Goal: Check status: Check status

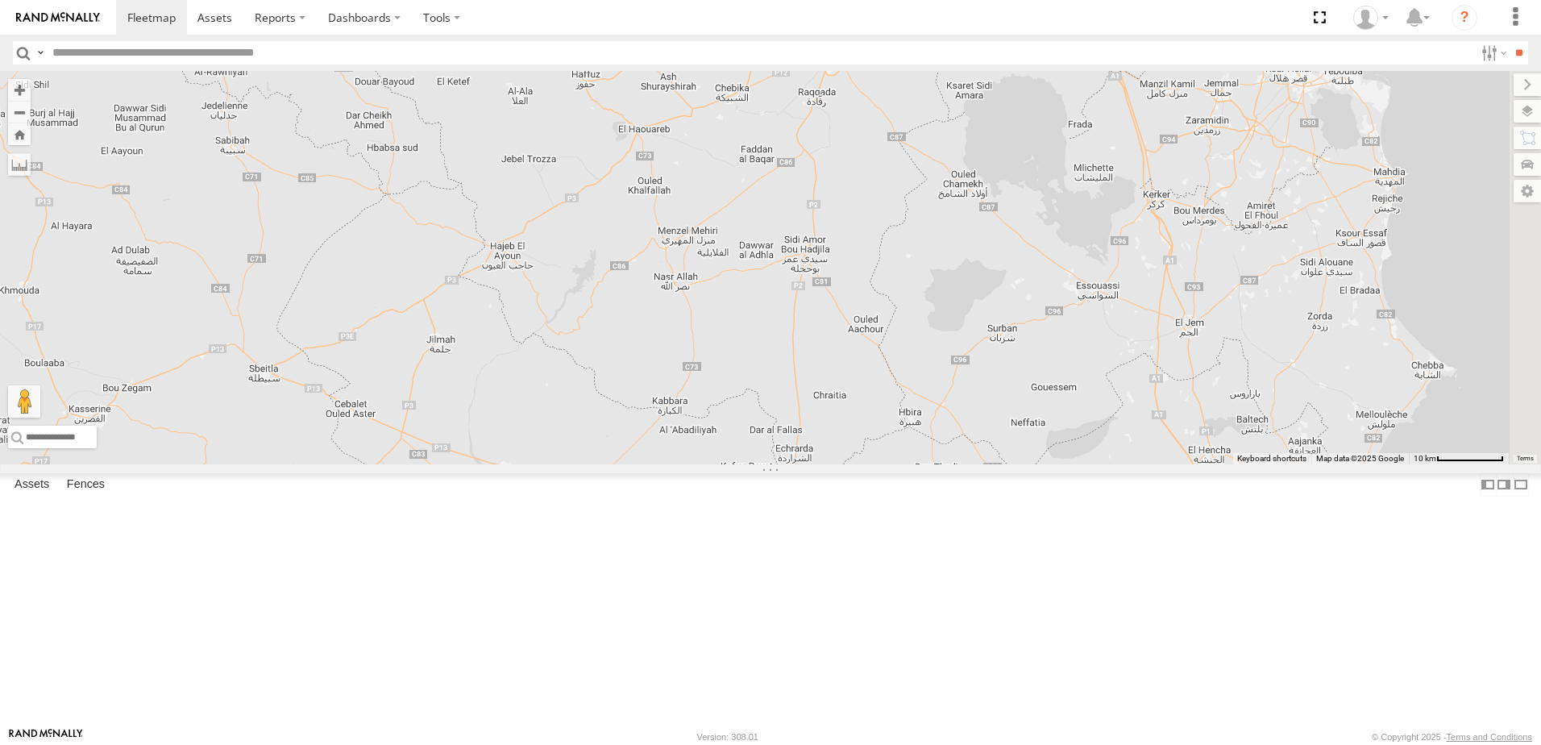
drag, startPoint x: 1000, startPoint y: 344, endPoint x: 745, endPoint y: 494, distance: 295.6
click at [747, 464] on div "245 TU 9057 246 TU 8284 231 TU 3163 245 TU 9066 245 TU 9056 241 TU 2031" at bounding box center [770, 267] width 1541 height 393
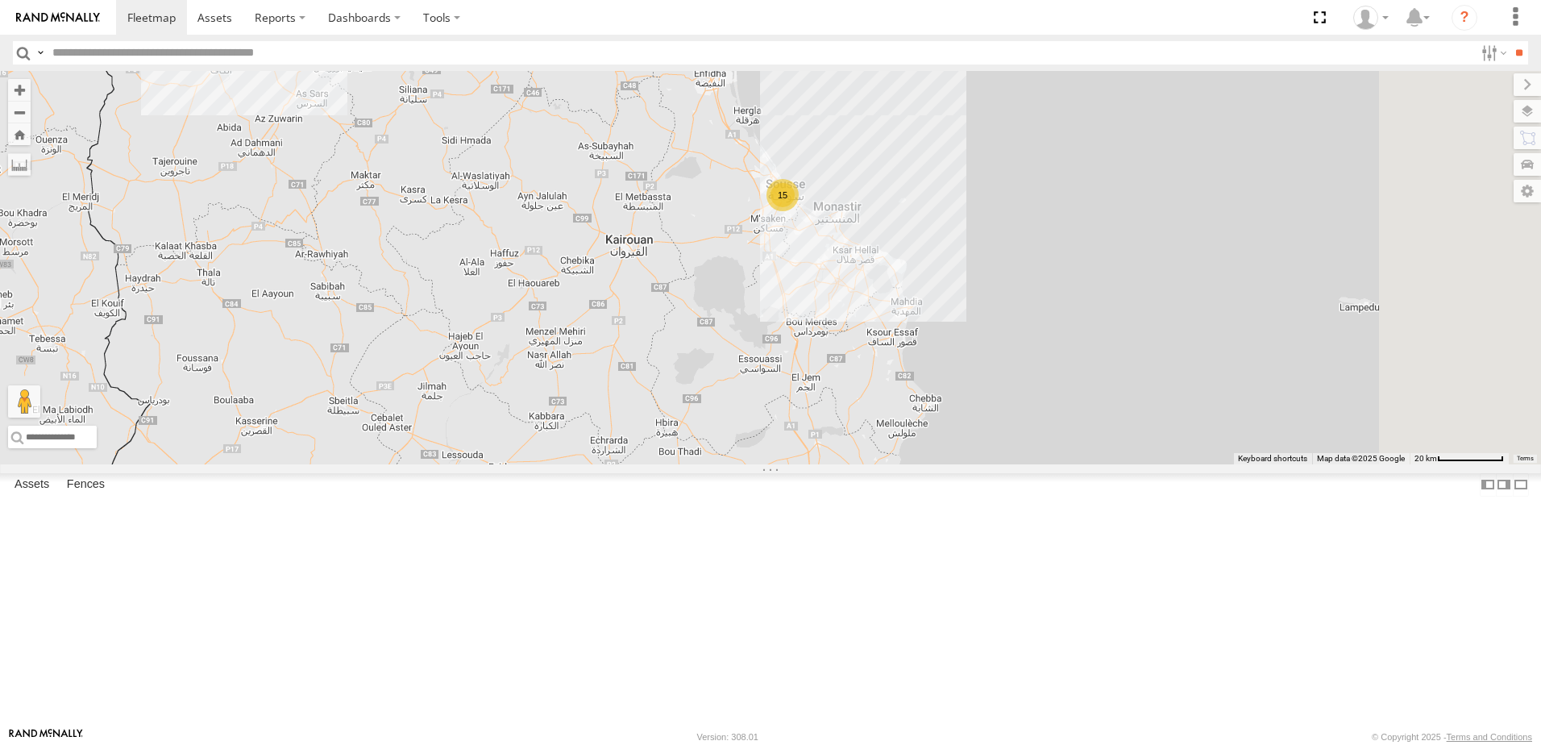
drag, startPoint x: 817, startPoint y: 461, endPoint x: 801, endPoint y: 478, distance: 23.4
click at [780, 464] on div "245 TU 9057 246 TU 8284 231 TU 3163 245 TU 9066 245 TU 9056 241 TU 2031 15 6" at bounding box center [770, 267] width 1541 height 393
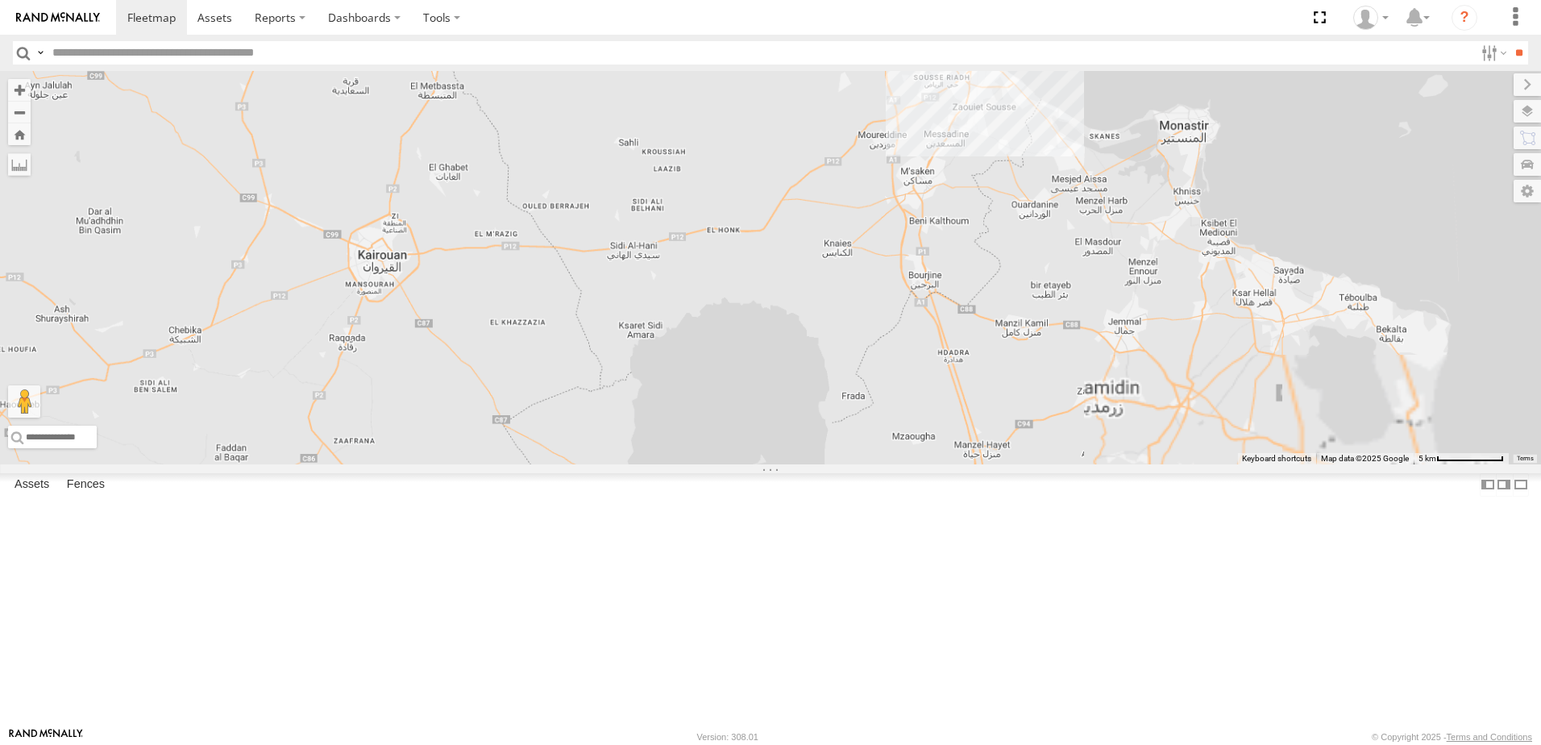
drag, startPoint x: 1019, startPoint y: 301, endPoint x: 849, endPoint y: 539, distance: 293.0
click at [833, 464] on div "245 TU 9057 246 TU 8284 231 TU 3163 245 TU 9066 245 TU 9056 241 TU 2031" at bounding box center [770, 267] width 1541 height 393
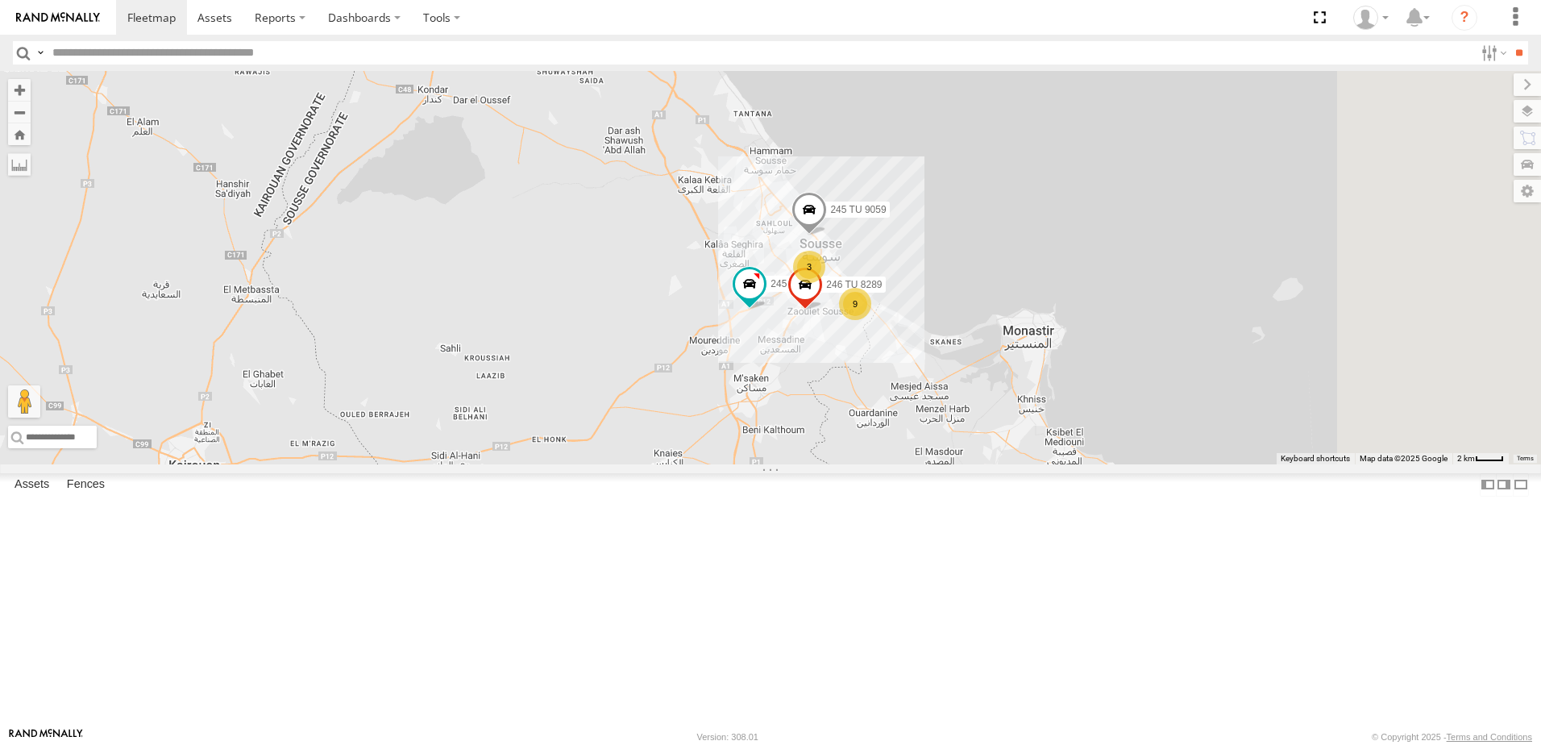
drag, startPoint x: 981, startPoint y: 471, endPoint x: 954, endPoint y: 506, distance: 44.8
click at [917, 464] on div "245 TU 9057 246 TU 8284 231 TU 3163 245 TU 9066 245 TU 9056 241 TU 2031 3 9 245…" at bounding box center [770, 267] width 1541 height 393
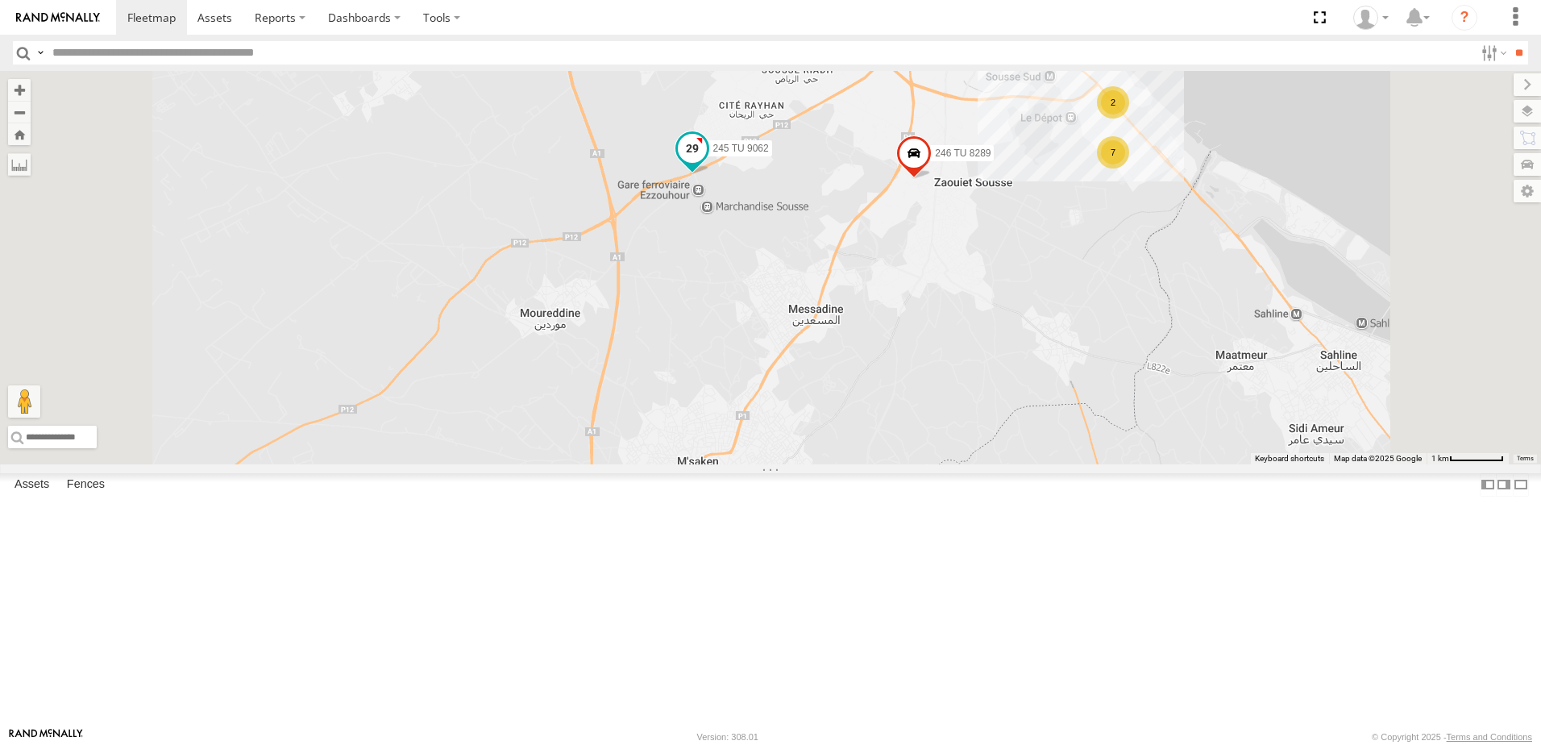
click at [707, 163] on span at bounding box center [692, 148] width 29 height 29
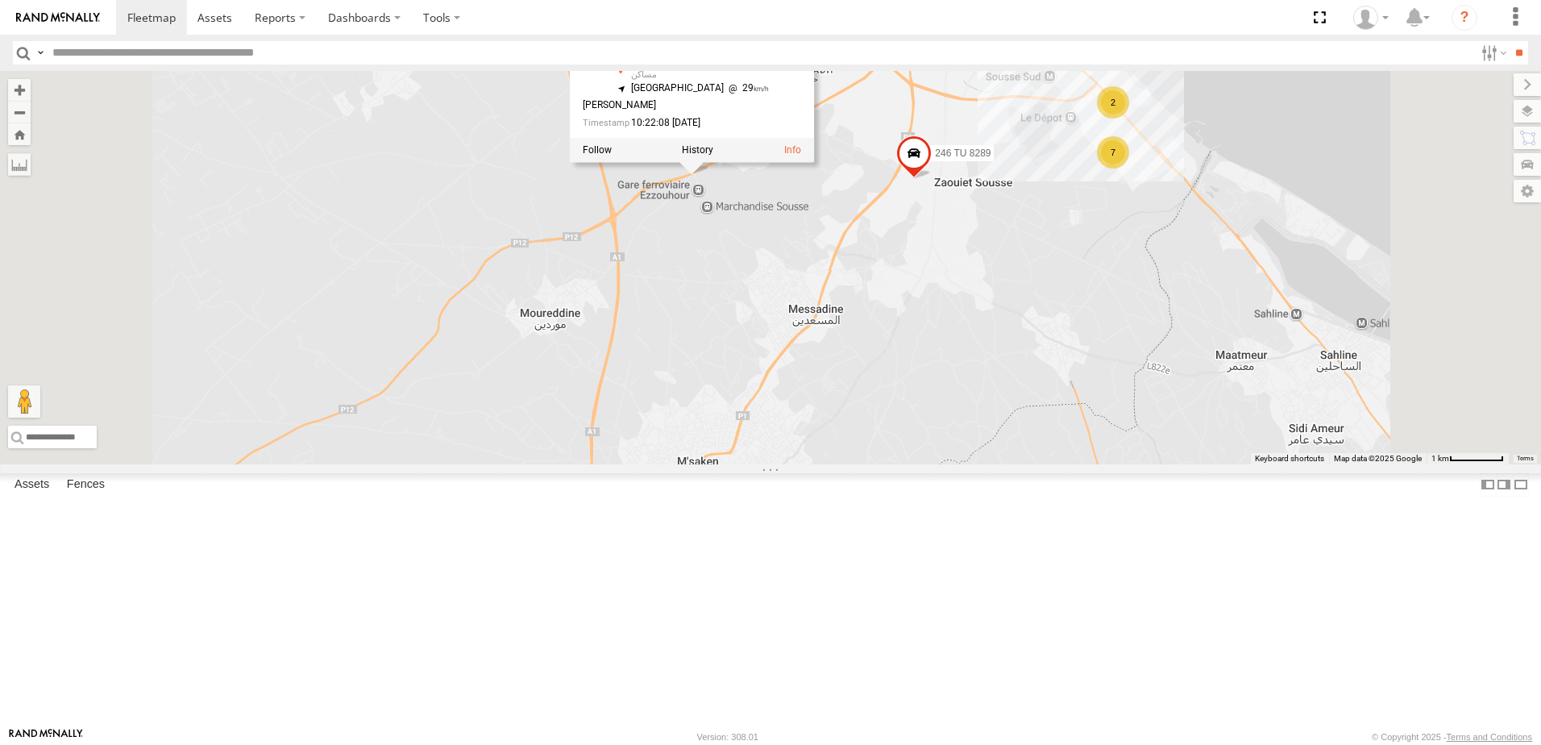
click at [895, 408] on div "245 TU 9057 246 TU 8284 231 TU 3163 245 TU 9066 245 TU 9056 241 TU 2031 245 TU …" at bounding box center [770, 267] width 1541 height 393
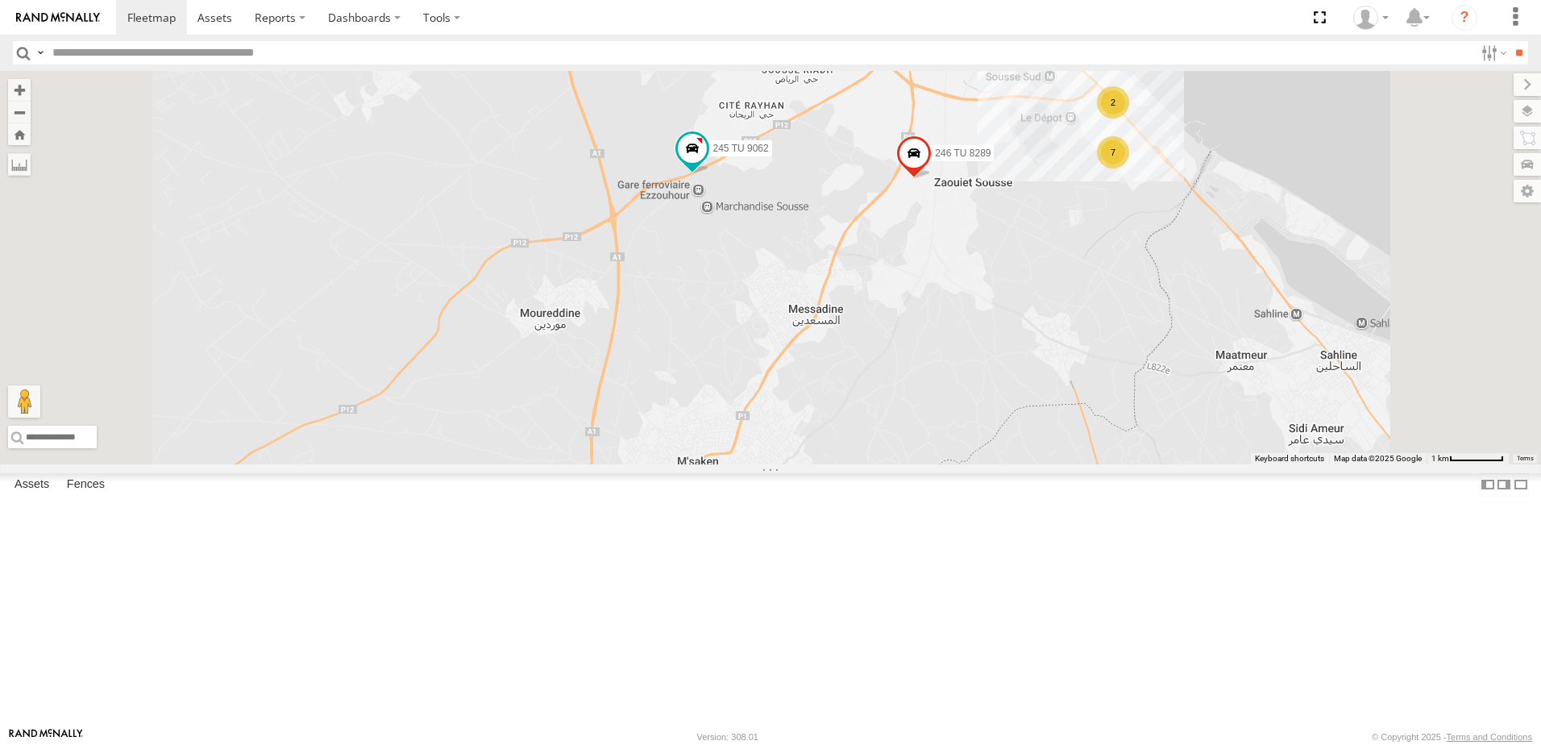
drag, startPoint x: 993, startPoint y: 345, endPoint x: 882, endPoint y: 489, distance: 181.6
click at [871, 464] on div "245 TU 9057 246 TU 8284 231 TU 3163 245 TU 9066 245 TU 9056 241 TU 2031 245 TU …" at bounding box center [770, 267] width 1541 height 393
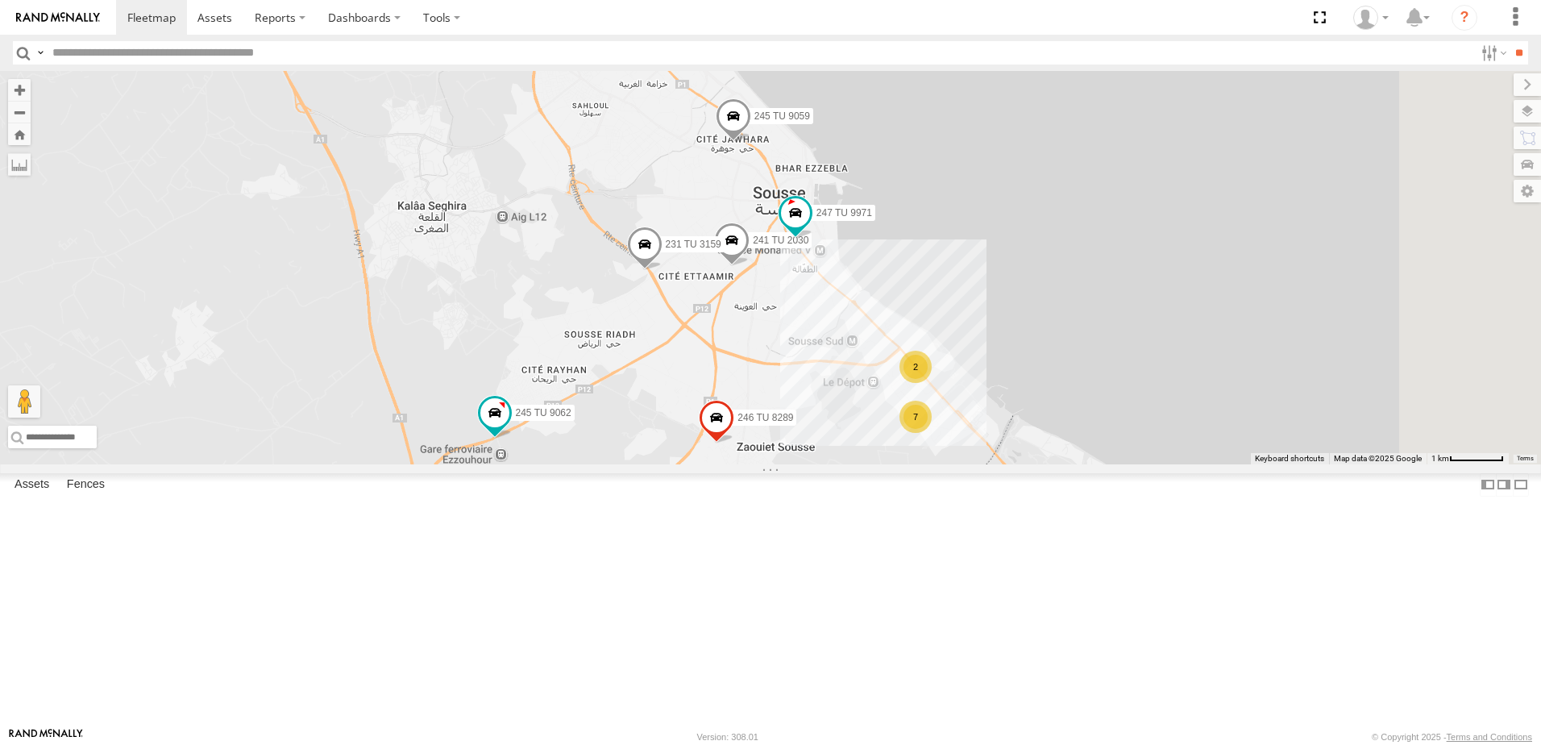
drag, startPoint x: 901, startPoint y: 460, endPoint x: 888, endPoint y: 487, distance: 29.6
click at [872, 464] on div "245 TU 9057 246 TU 8284 231 TU 3163 245 TU 9066 245 TU 9056 241 TU 2031 245 TU …" at bounding box center [770, 267] width 1541 height 393
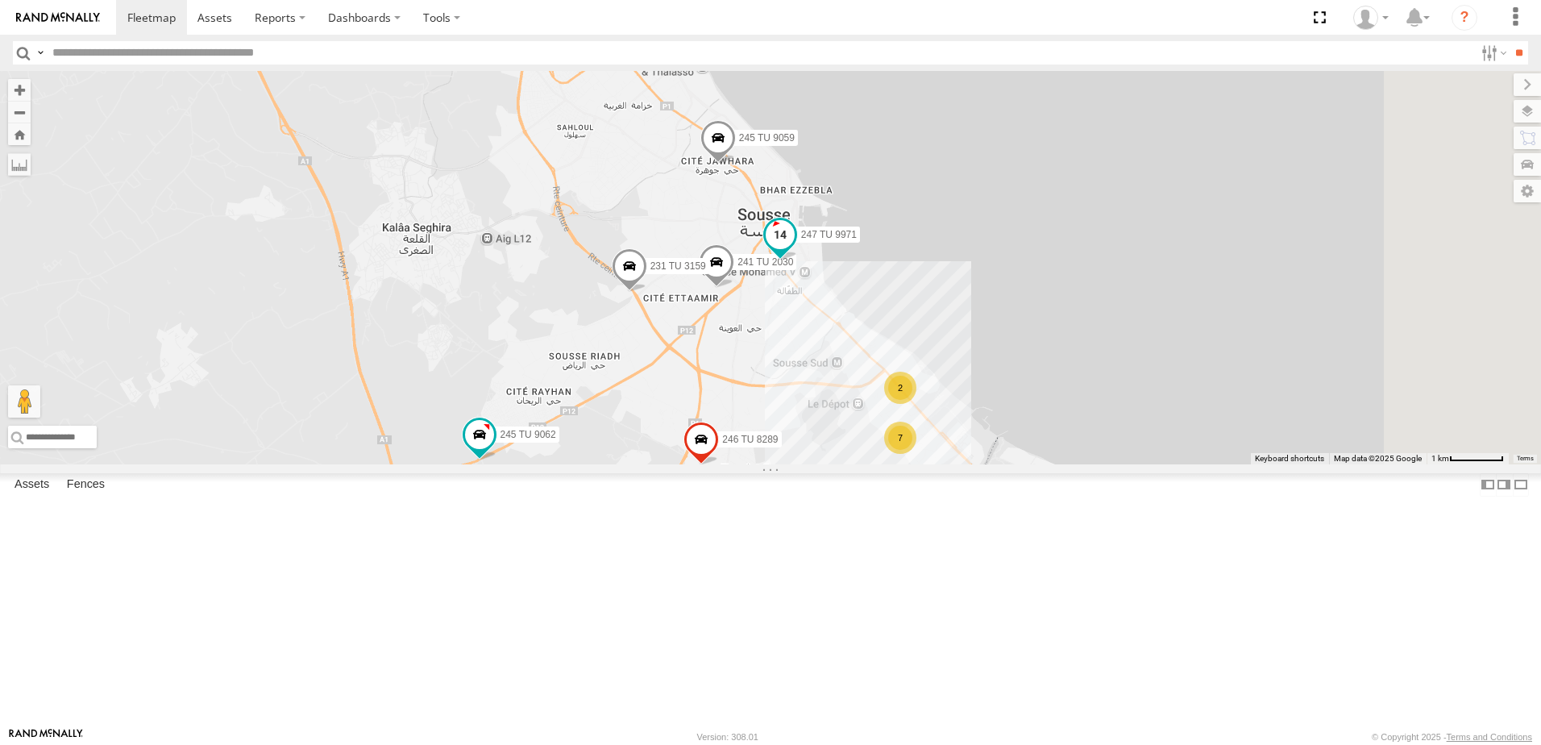
click at [795, 249] on span at bounding box center [780, 234] width 29 height 29
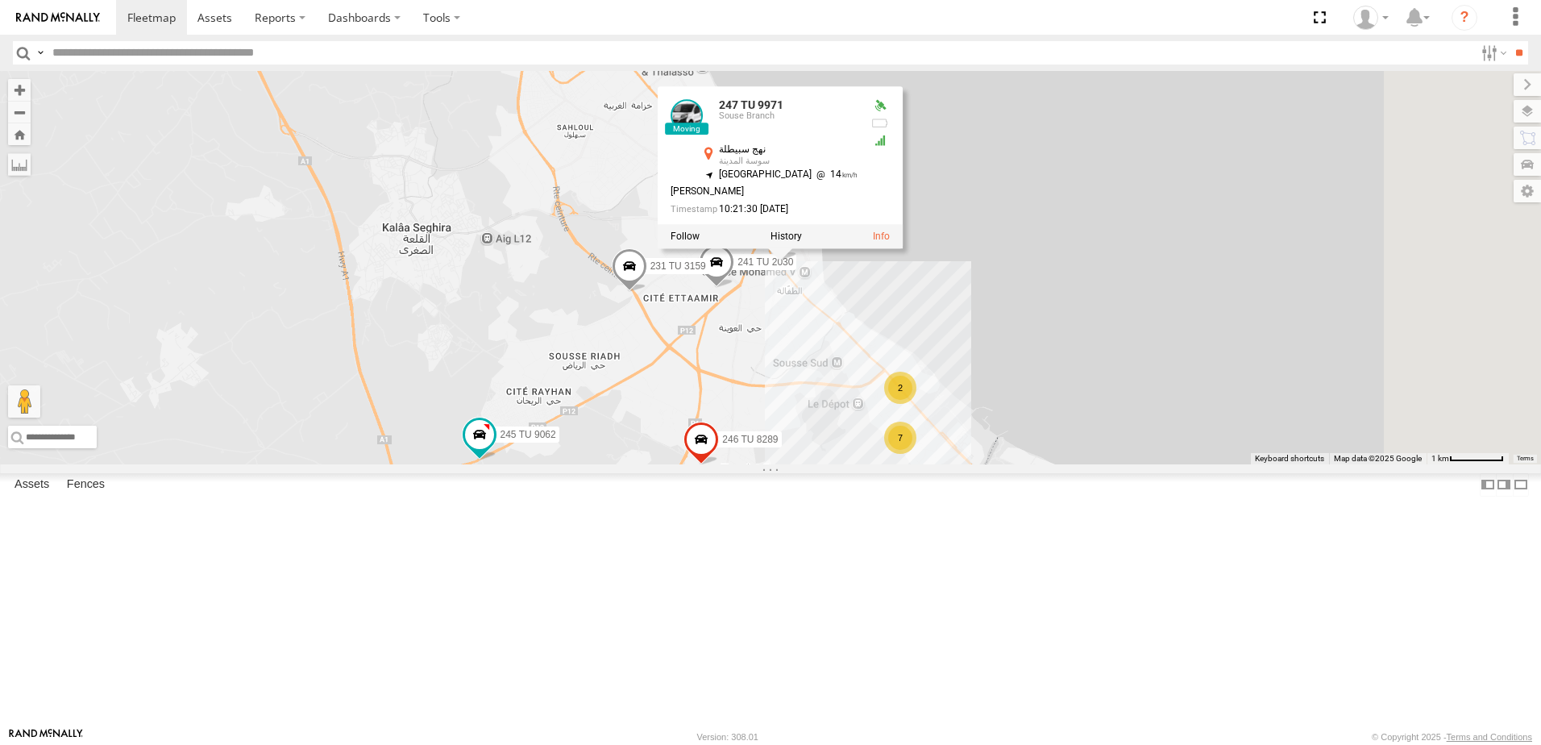
click at [959, 439] on div "245 TU 9057 246 TU 8284 231 TU 3163 245 TU 9066 245 TU 9056 241 TU 2031 245 TU …" at bounding box center [770, 267] width 1541 height 393
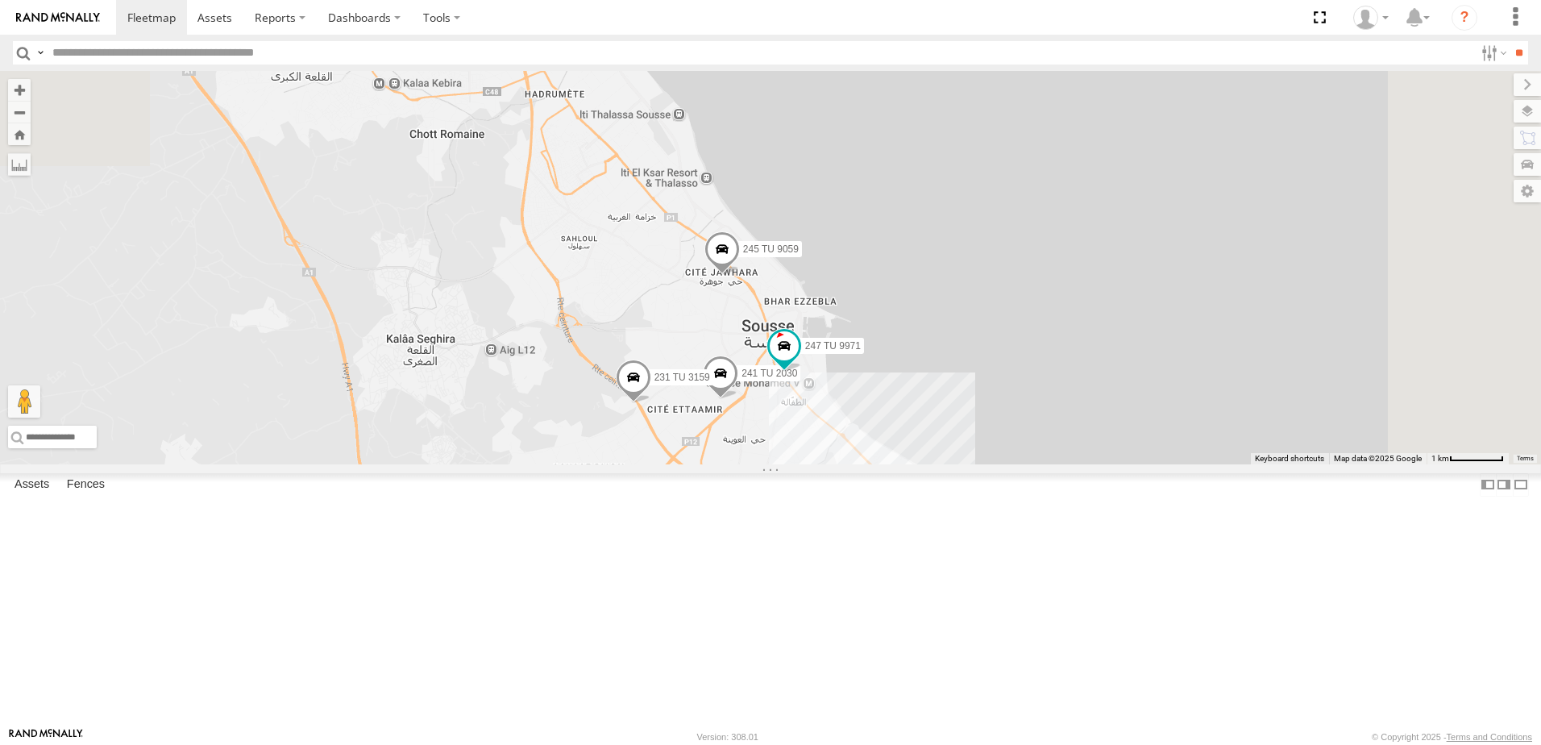
drag, startPoint x: 895, startPoint y: 521, endPoint x: 925, endPoint y: 554, distance: 45.1
click at [909, 464] on div "245 TU 9057 246 TU 8284 231 TU 3163 245 TU 9066 245 TU 9056 241 TU 2031 245 TU …" at bounding box center [770, 267] width 1541 height 393
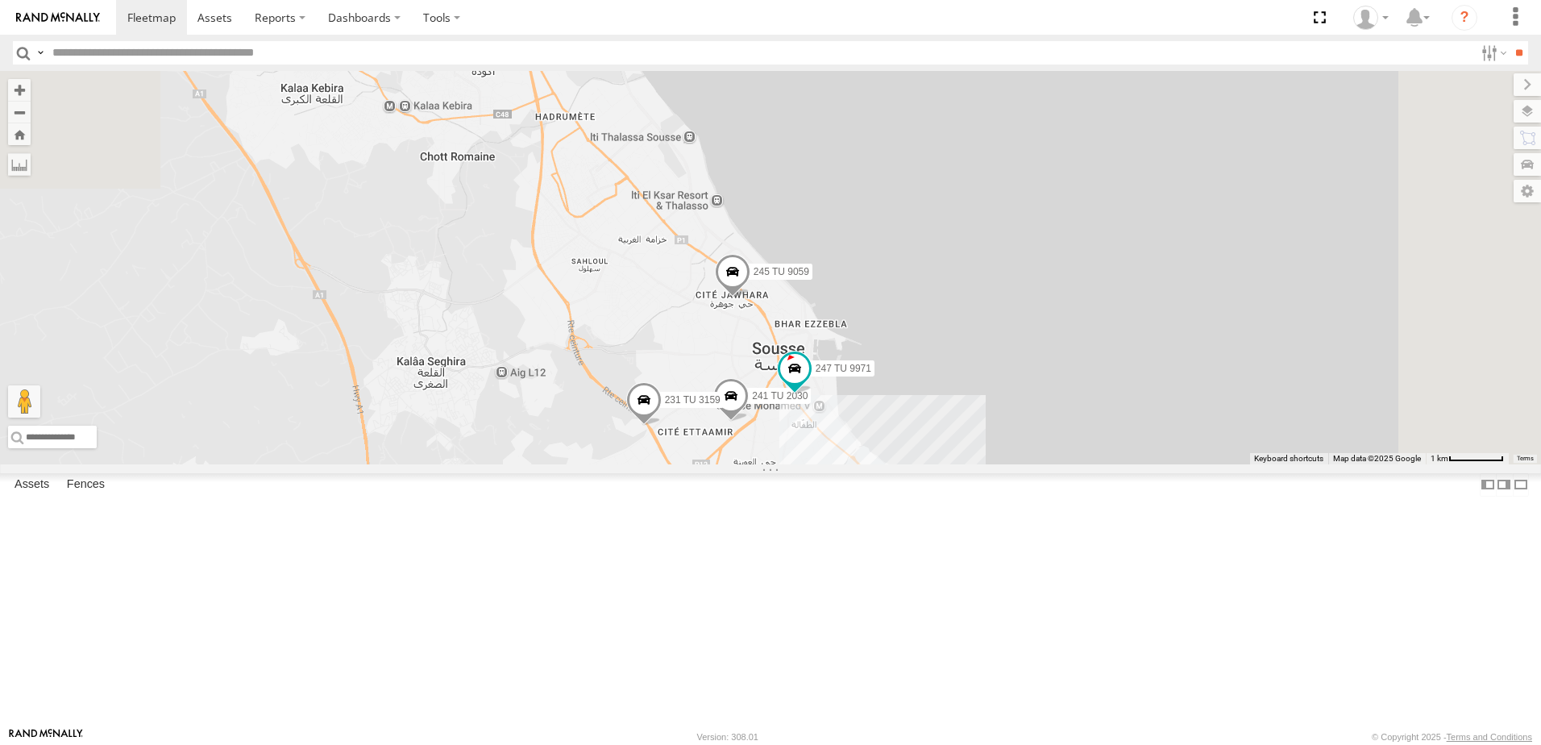
drag, startPoint x: 842, startPoint y: 403, endPoint x: 892, endPoint y: 426, distance: 55.2
click at [892, 426] on div "245 TU 9057 246 TU 8284 231 TU 3163 245 TU 9066 245 TU 9056 241 TU 2031 245 TU …" at bounding box center [770, 267] width 1541 height 393
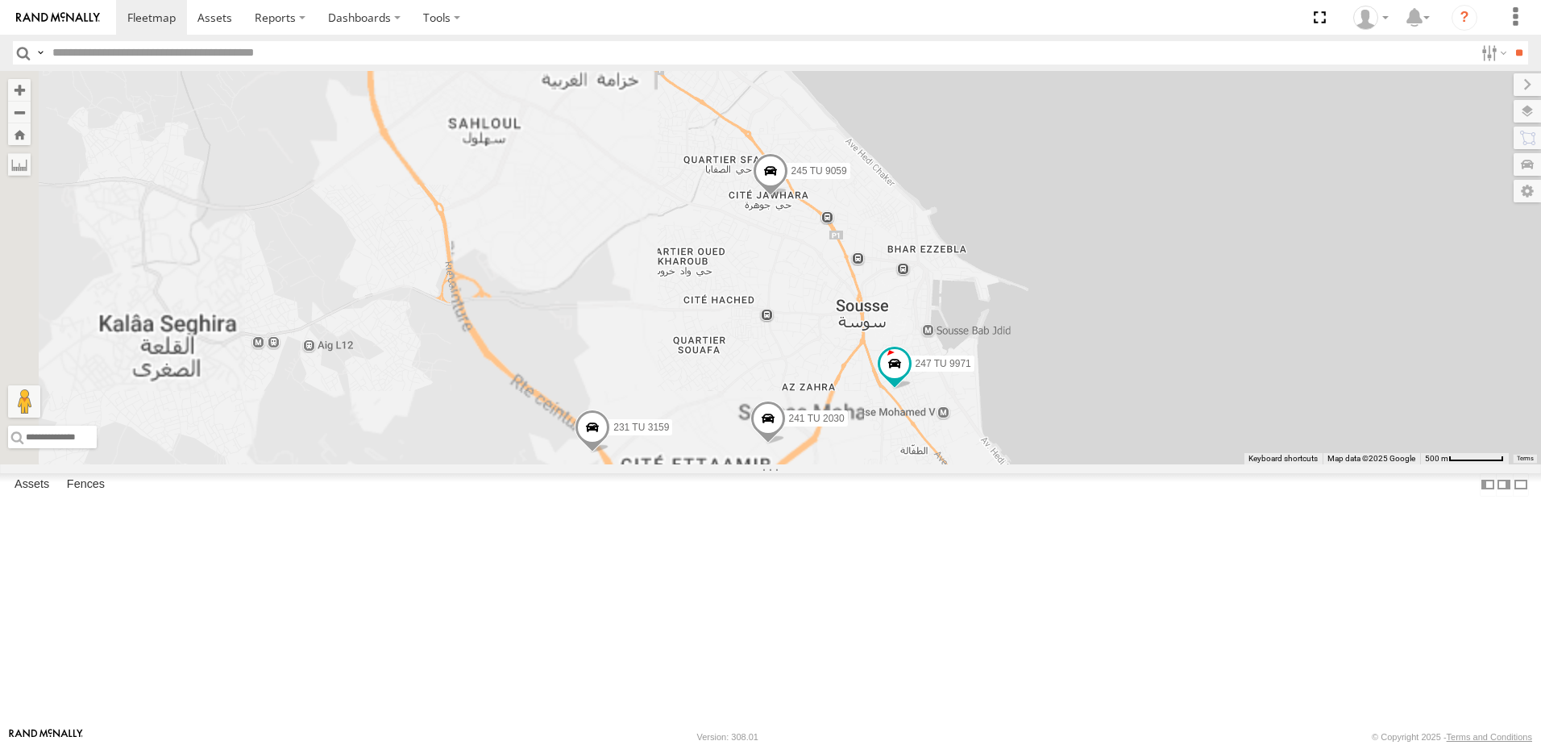
click at [786, 444] on span at bounding box center [768, 423] width 35 height 44
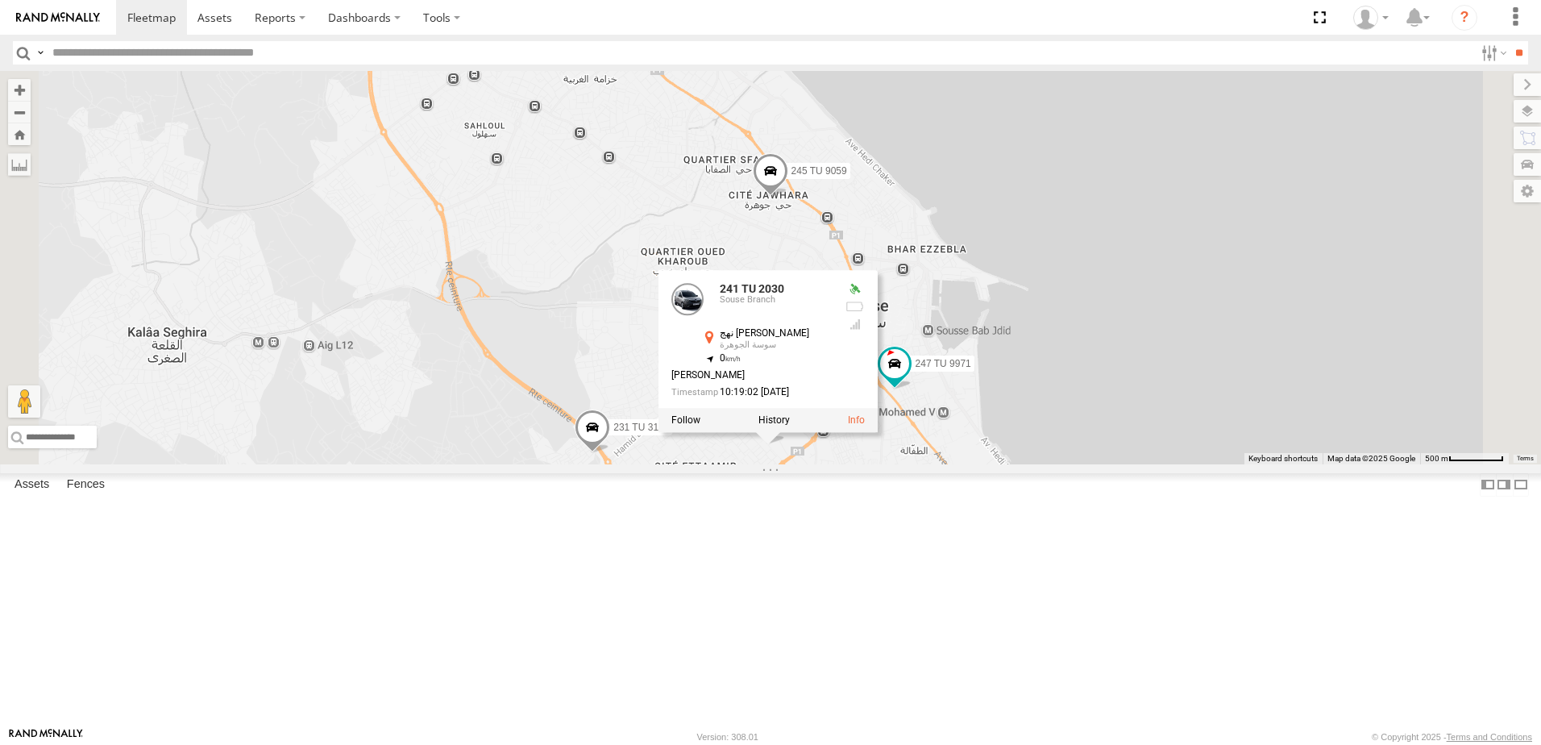
click at [975, 464] on div "245 TU 9057 246 TU 8284 231 TU 3163 245 TU 9066 245 TU 9056 241 TU 2031 245 TU …" at bounding box center [770, 267] width 1541 height 393
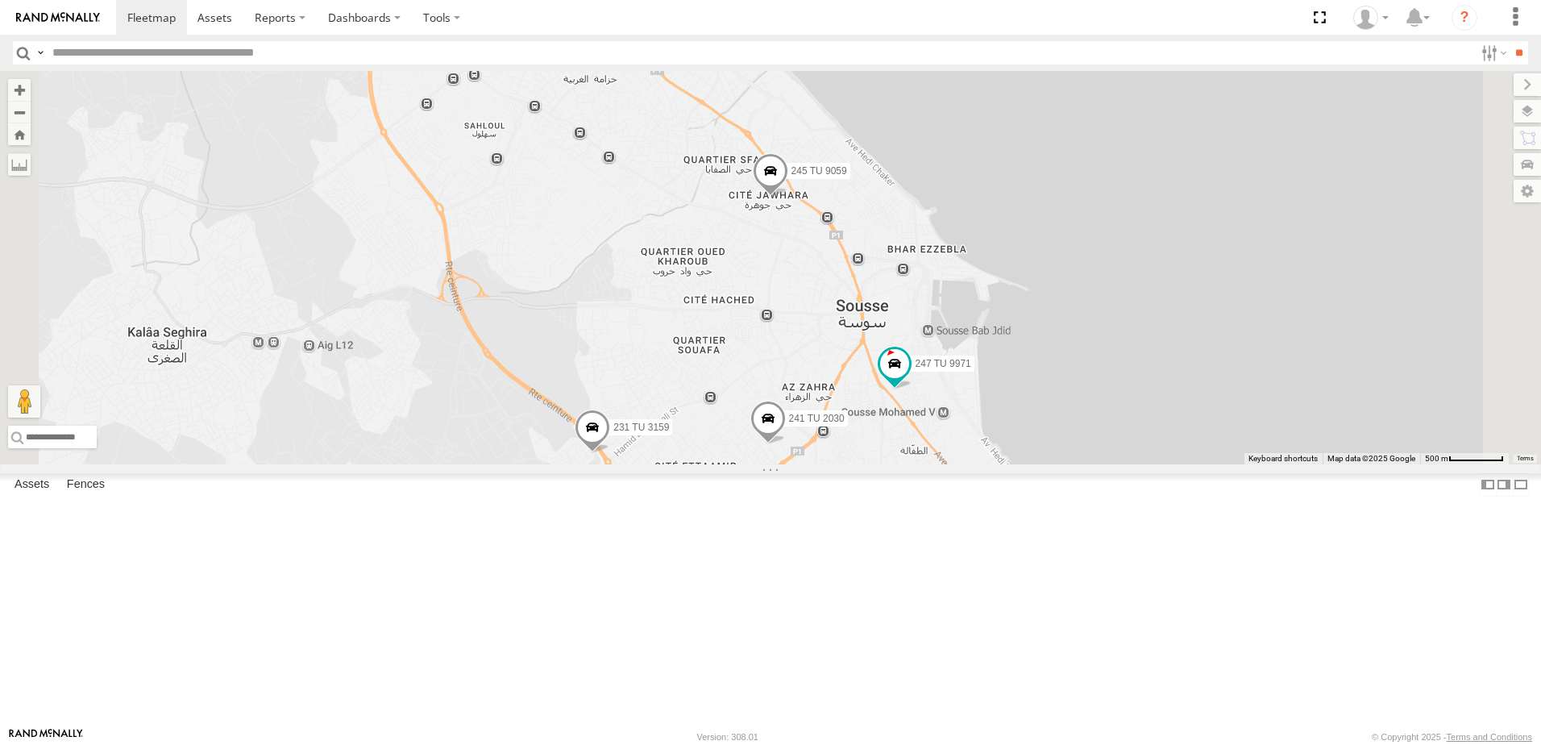
click at [610, 453] on span at bounding box center [592, 432] width 35 height 44
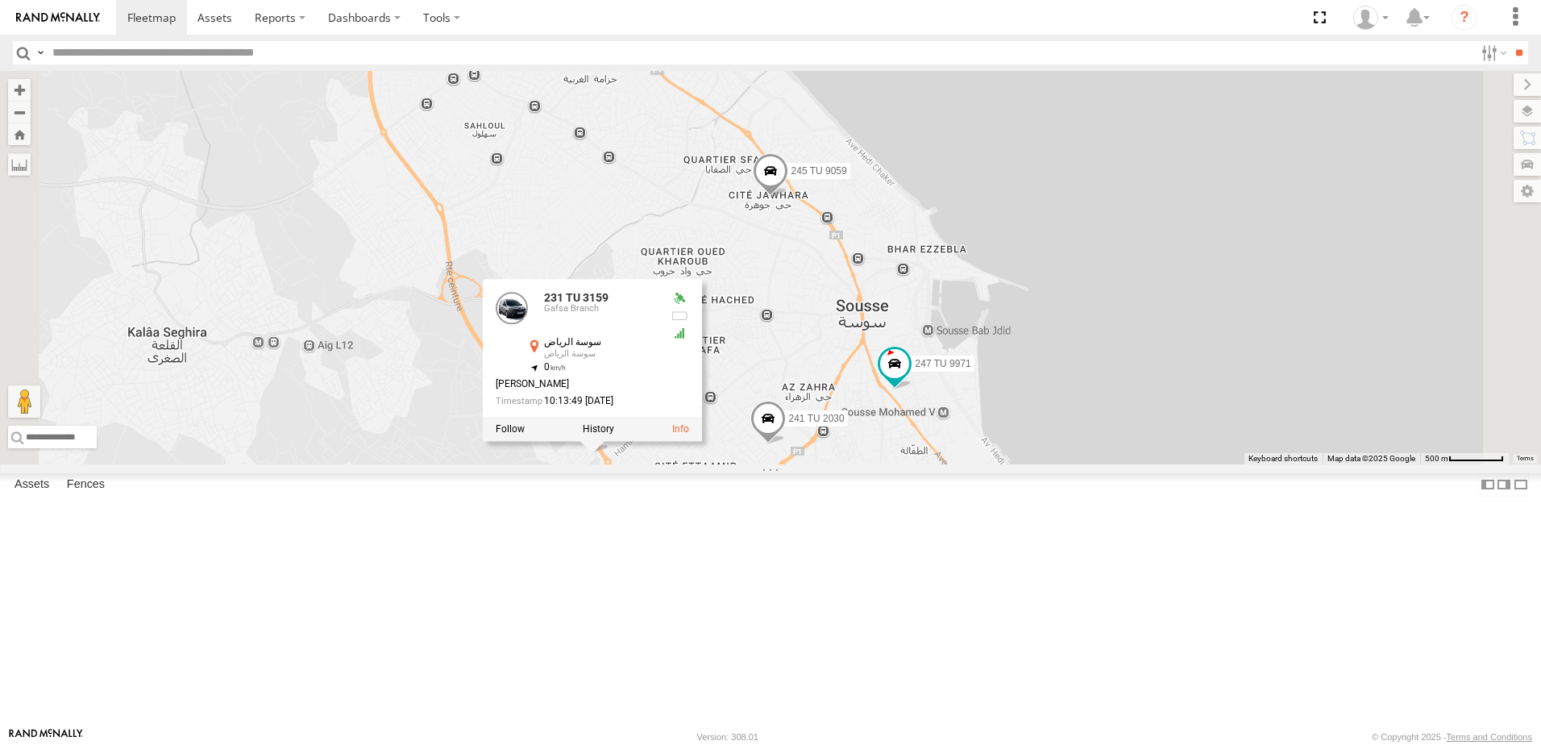
click at [894, 464] on div "245 TU 9057 246 TU 8284 231 TU 3163 245 TU 9066 245 TU 9056 241 TU 2031 245 TU …" at bounding box center [770, 267] width 1541 height 393
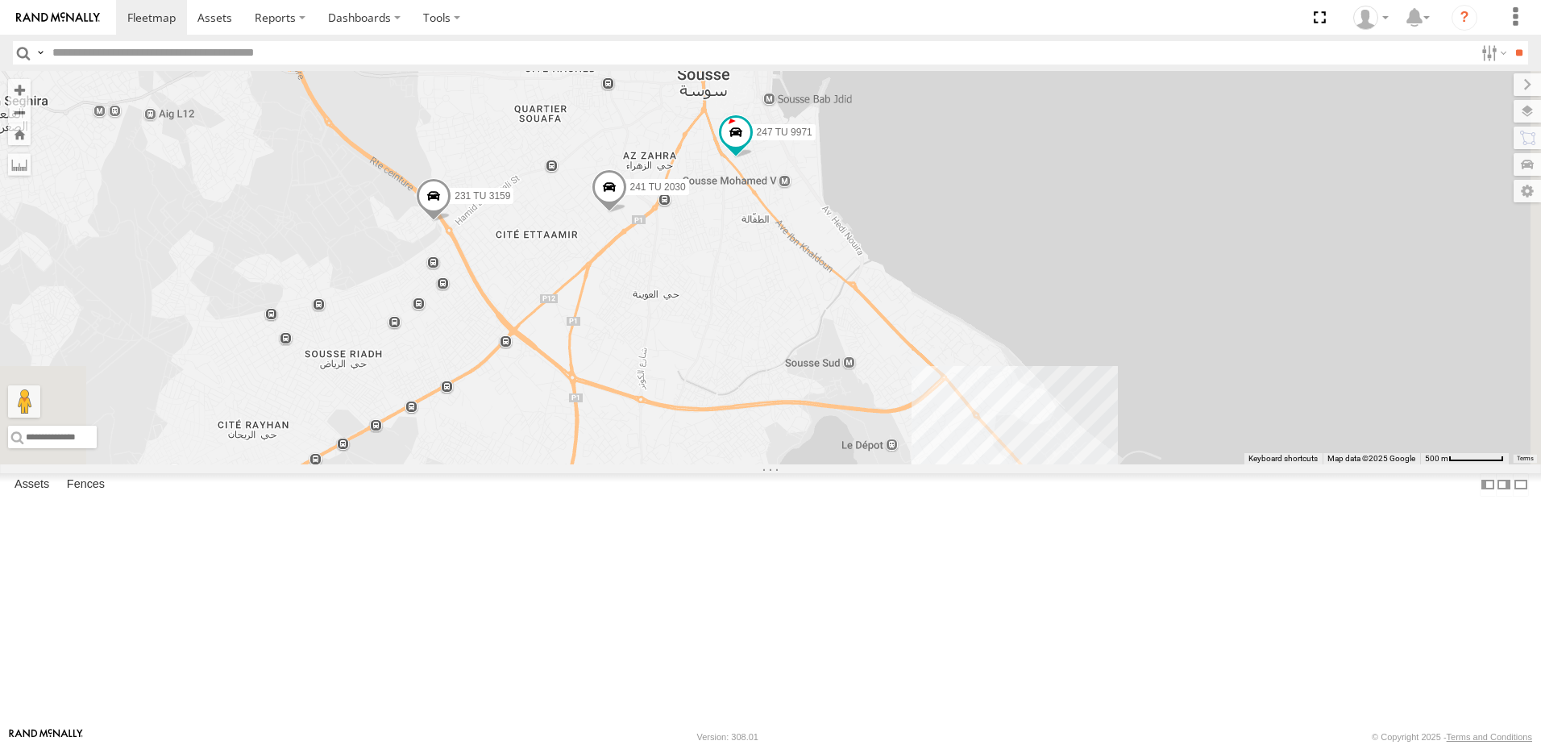
drag, startPoint x: 1050, startPoint y: 609, endPoint x: 888, endPoint y: 380, distance: 281.1
click at [888, 380] on div "245 TU 9057 246 TU 8284 231 TU 3163 245 TU 9066 245 TU 9056 241 TU 2031 245 TU …" at bounding box center [770, 267] width 1541 height 393
click at [751, 147] on span at bounding box center [736, 132] width 29 height 29
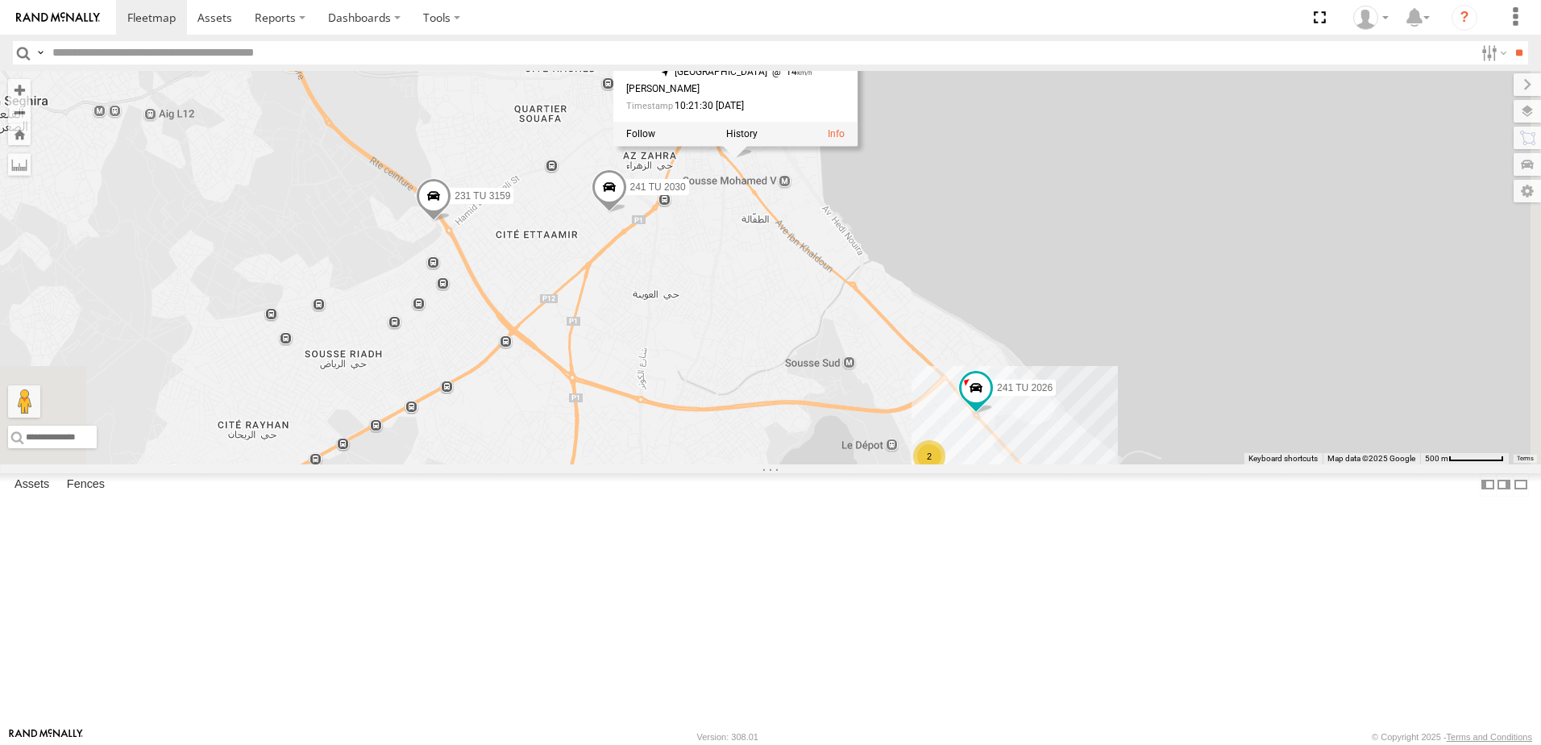
click at [909, 442] on div "245 TU 9057 246 TU 8284 231 TU 3163 245 TU 9066 245 TU 9056 241 TU 2031 245 TU …" at bounding box center [770, 267] width 1541 height 393
click at [994, 414] on span at bounding box center [976, 392] width 35 height 44
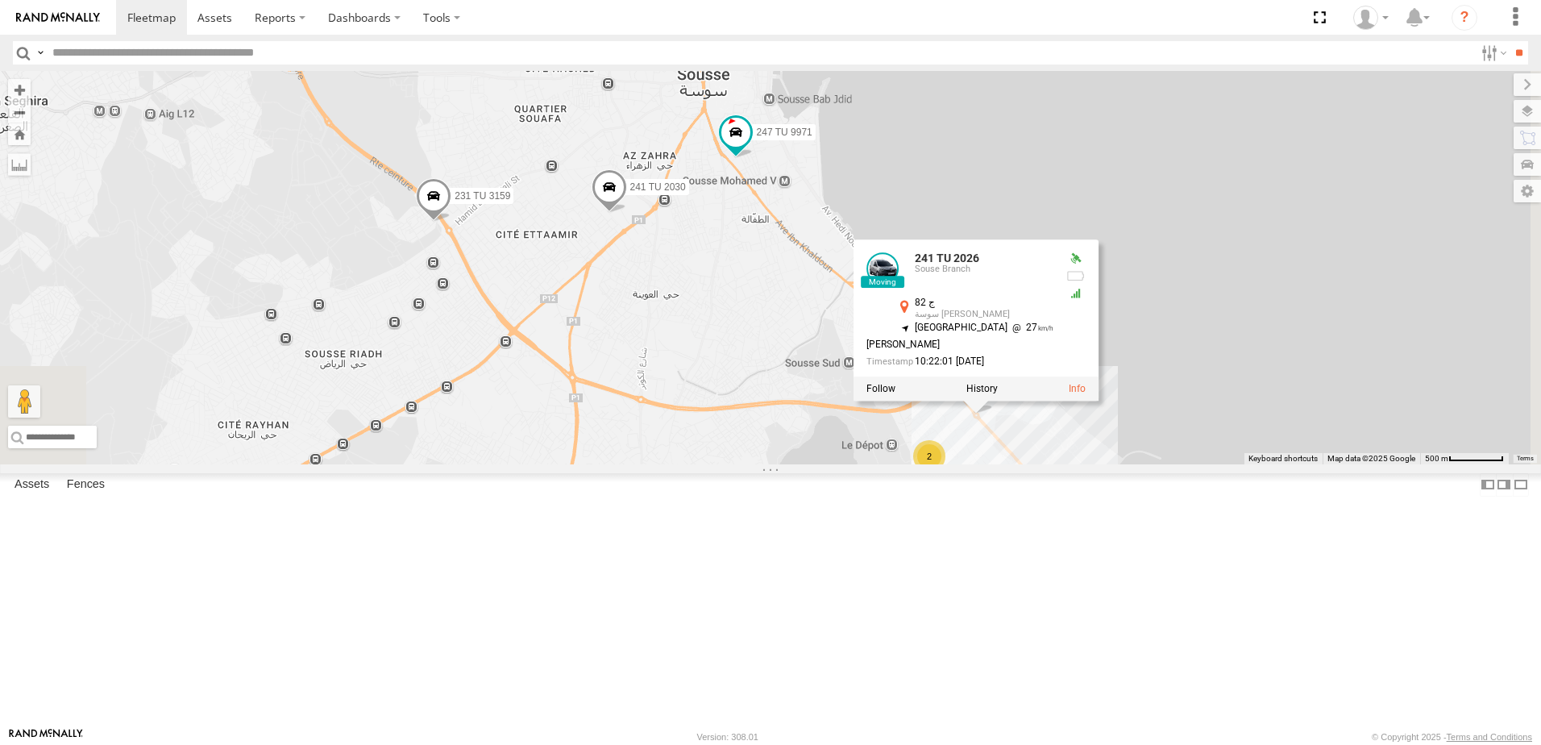
click at [879, 464] on div "245 TU 9057 246 TU 8284 231 TU 3163 245 TU 9066 245 TU 9056 241 TU 2031 245 TU …" at bounding box center [770, 267] width 1541 height 393
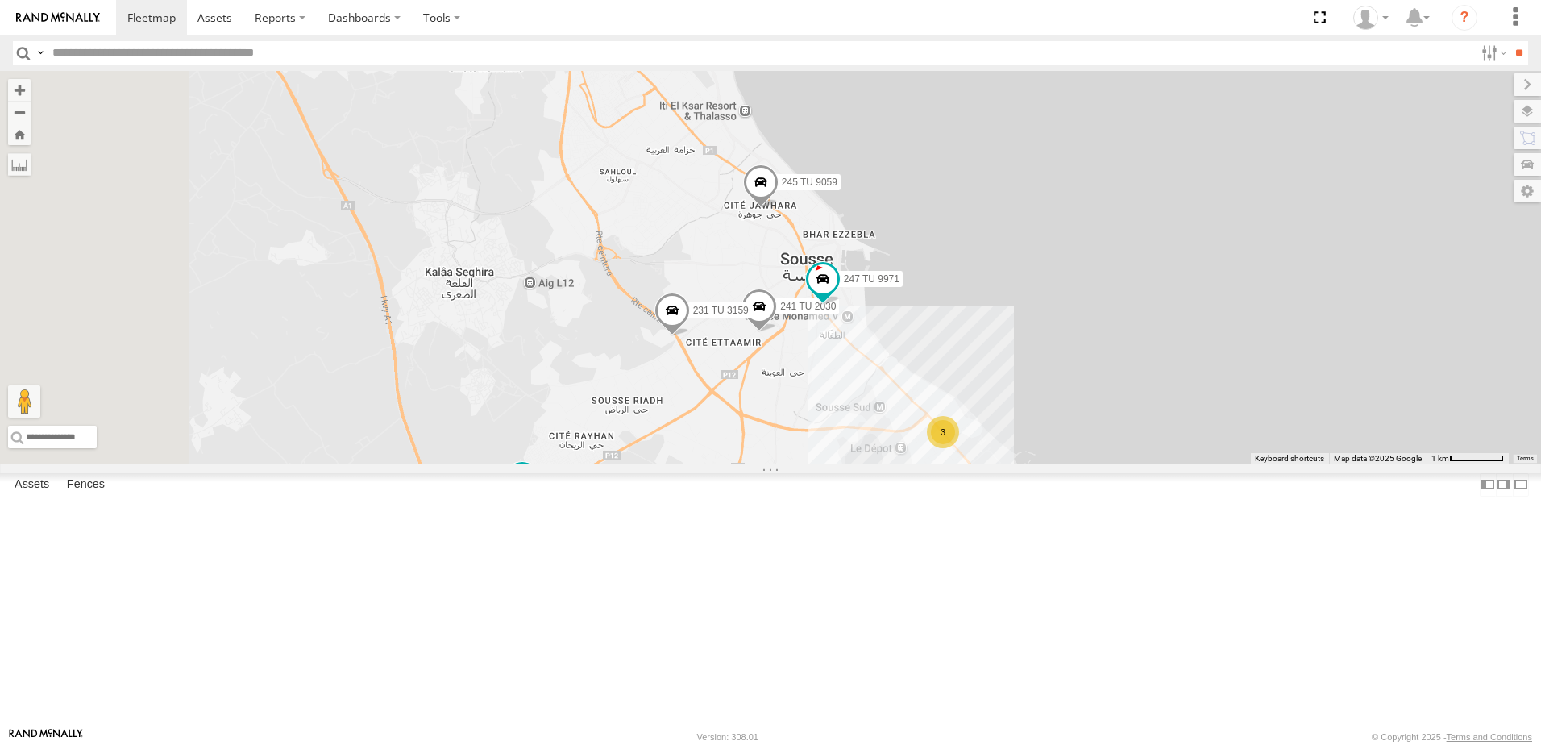
drag, startPoint x: 833, startPoint y: 597, endPoint x: 973, endPoint y: 625, distance: 143.1
click at [975, 464] on div "245 TU 9057 246 TU 8284 231 TU 3163 245 TU 9066 245 TU 9056 241 TU 2031 245 TU …" at bounding box center [770, 267] width 1541 height 393
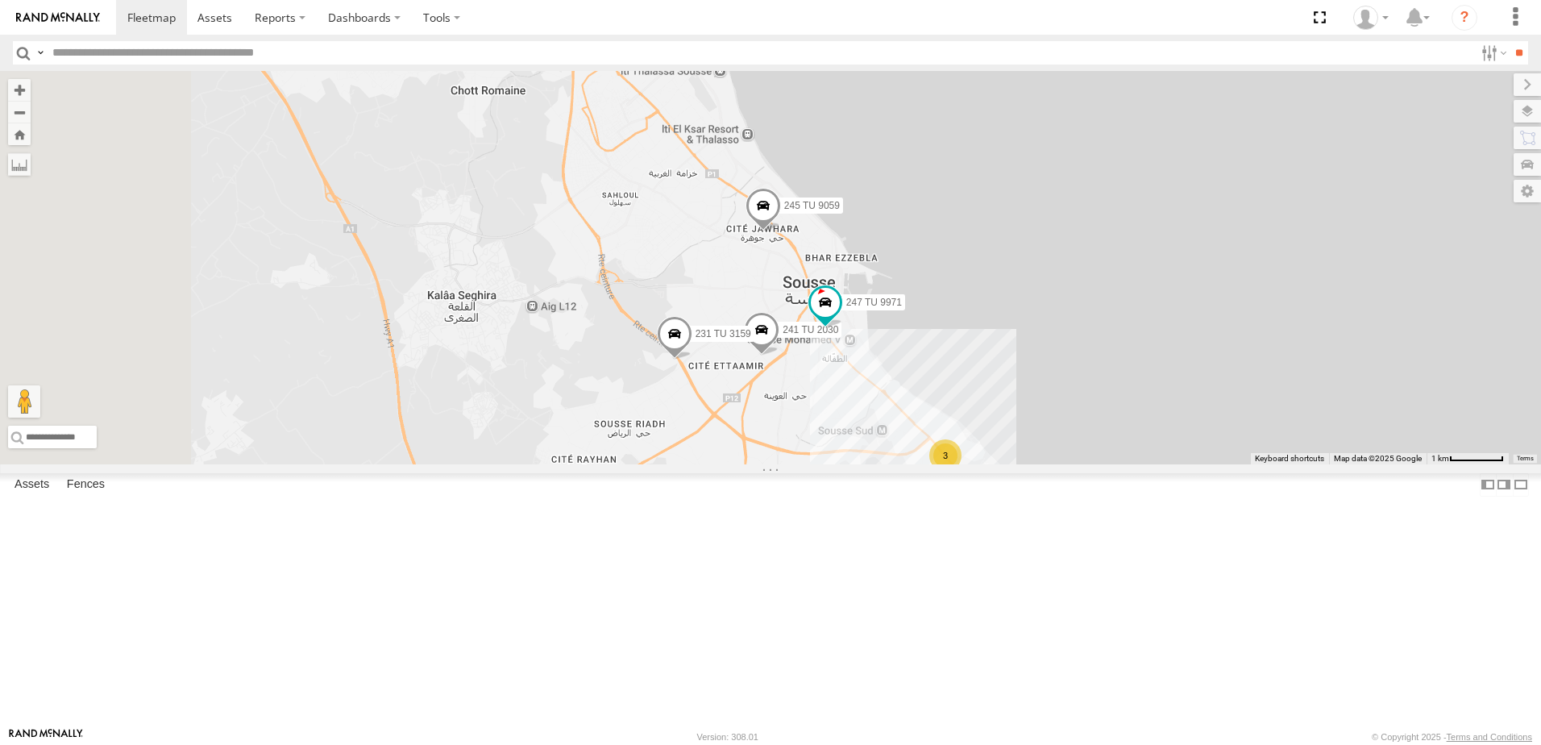
click at [219, 61] on input "text" at bounding box center [760, 52] width 1429 height 23
type input "***"
click at [1510, 41] on input "**" at bounding box center [1519, 52] width 19 height 23
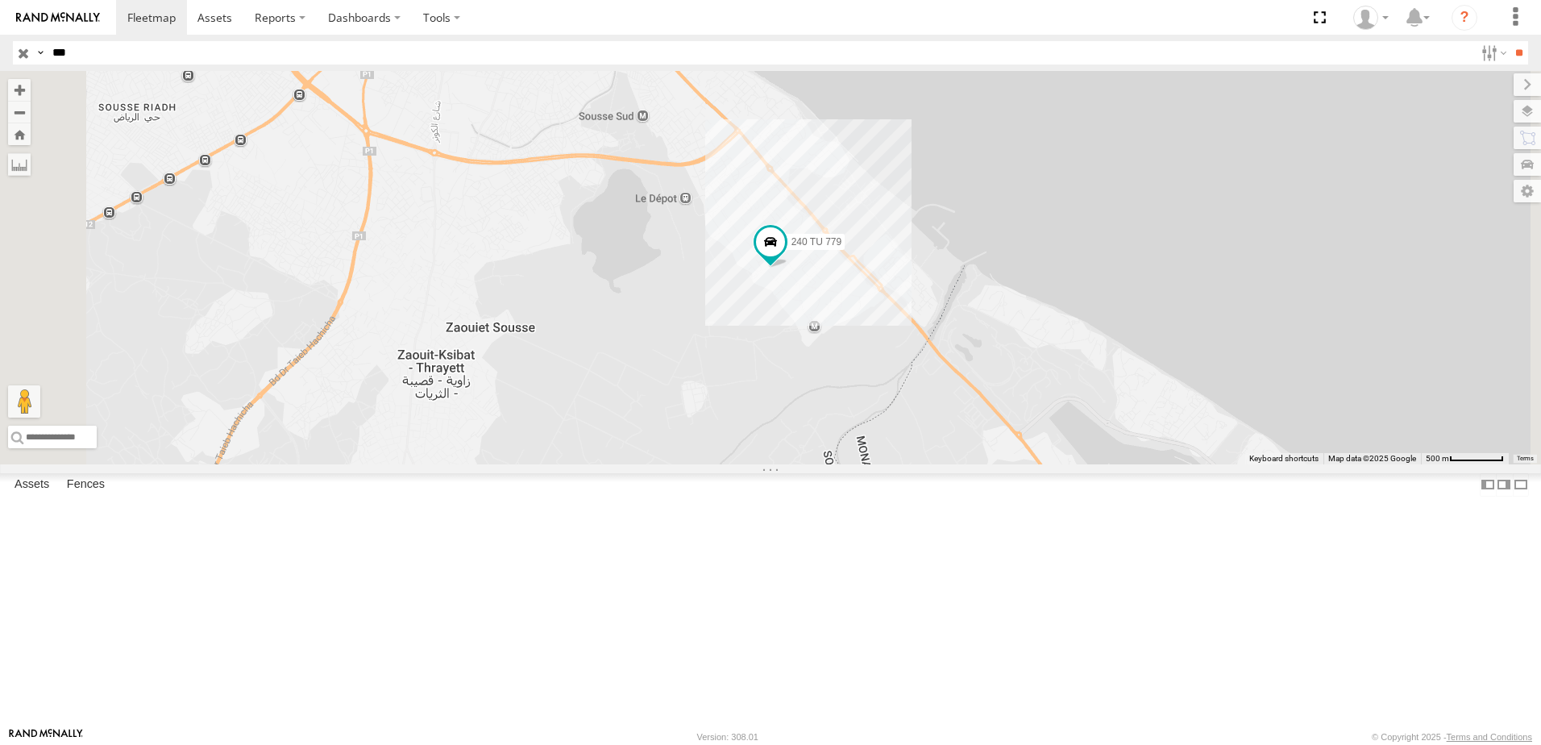
click at [99, 48] on input "***" at bounding box center [760, 52] width 1429 height 23
